Goal: Task Accomplishment & Management: Manage account settings

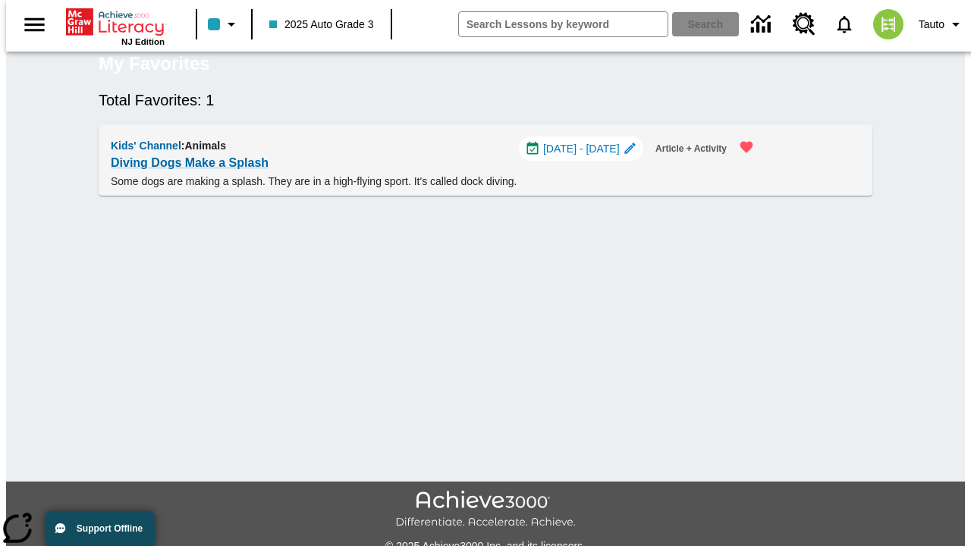
click at [588, 157] on span "[DATE] - [DATE]" at bounding box center [581, 149] width 77 height 16
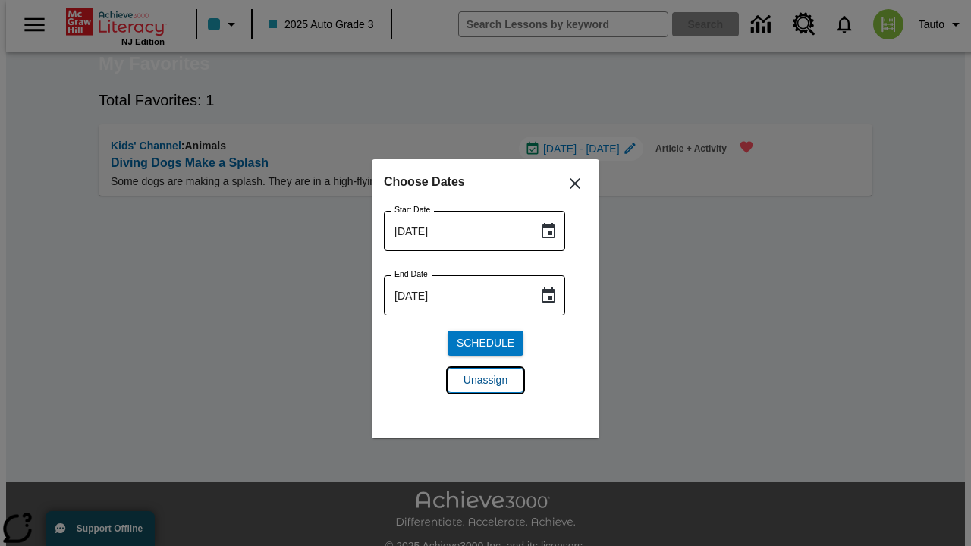
click at [485, 380] on span "Unassign" at bounding box center [485, 380] width 44 height 16
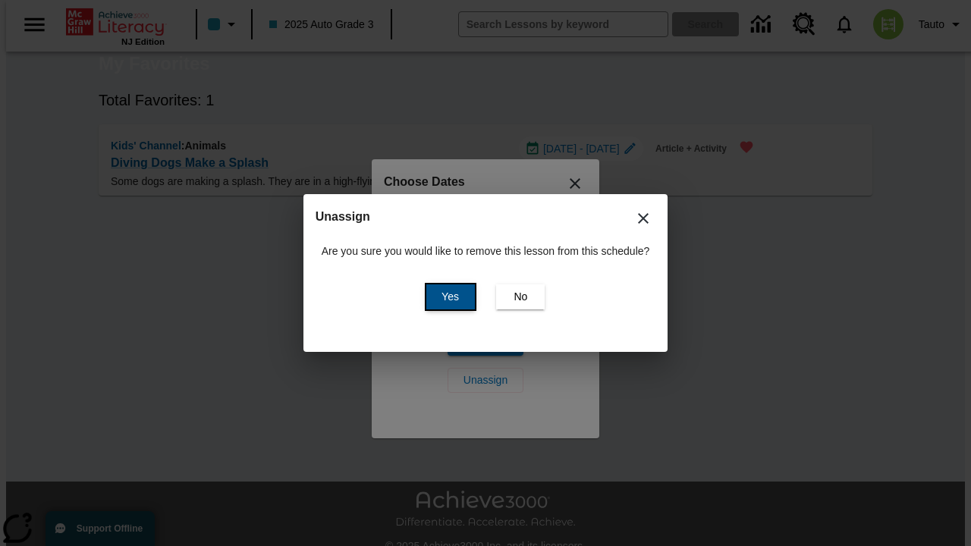
click at [447, 297] on span "Yes" at bounding box center [449, 297] width 17 height 16
